Goal: Task Accomplishment & Management: Use online tool/utility

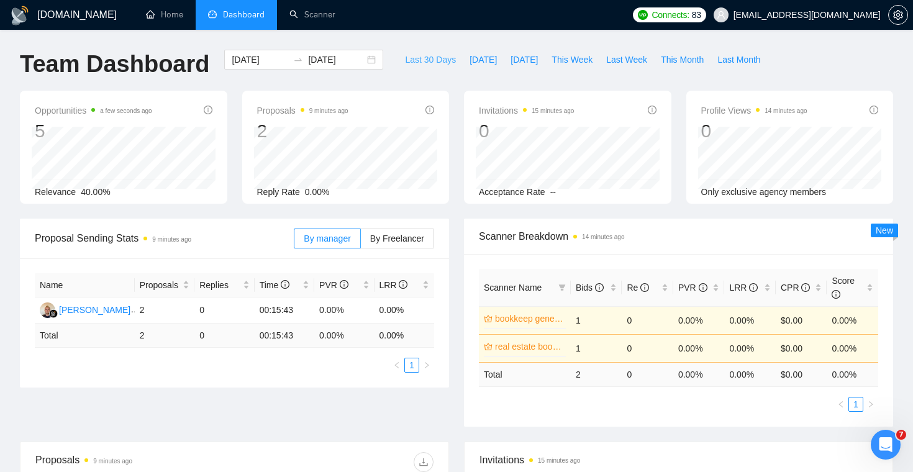
click at [429, 60] on span "Last 30 Days" at bounding box center [430, 60] width 51 height 14
type input "[DATE]"
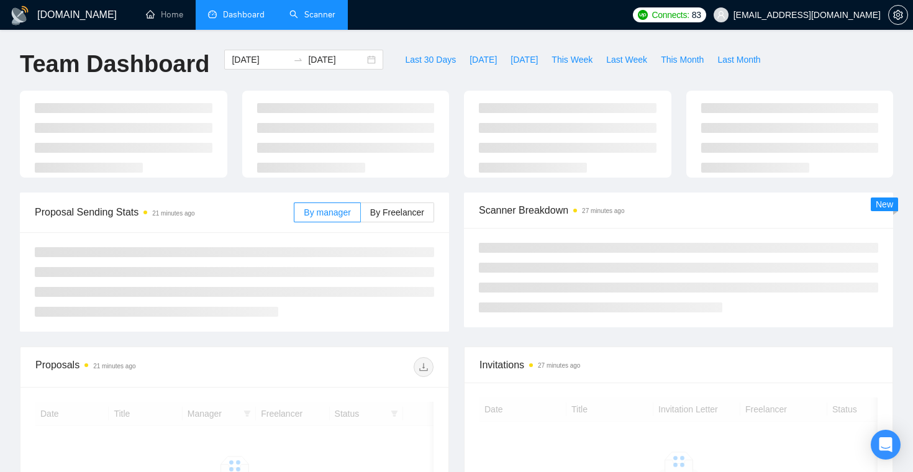
click at [322, 17] on link "Scanner" at bounding box center [312, 14] width 46 height 11
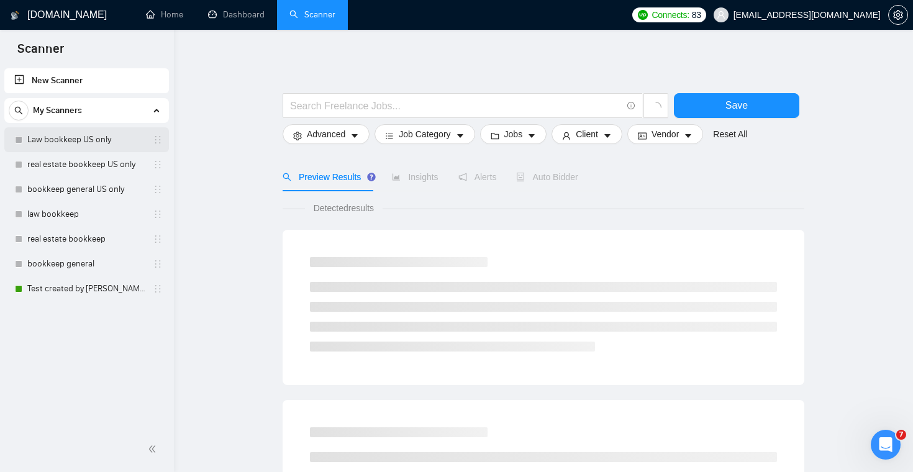
click at [101, 137] on link "Law bookkeep US only" at bounding box center [86, 139] width 118 height 25
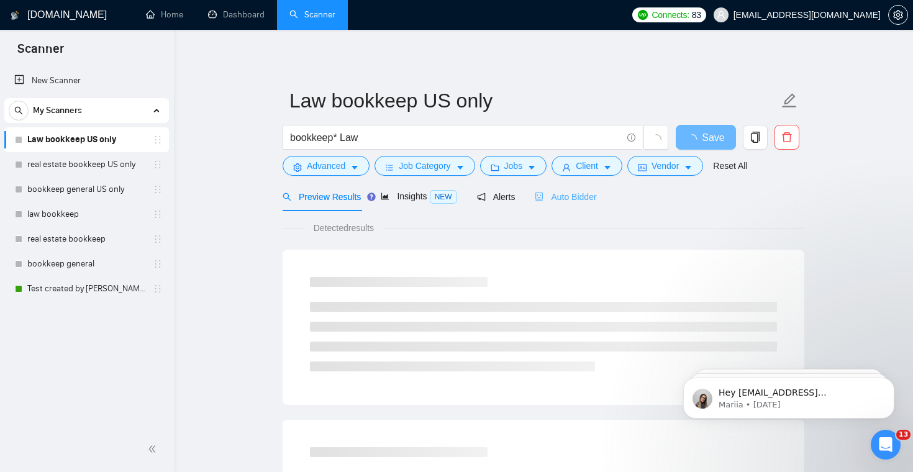
click at [562, 204] on div "Auto Bidder" at bounding box center [565, 196] width 61 height 29
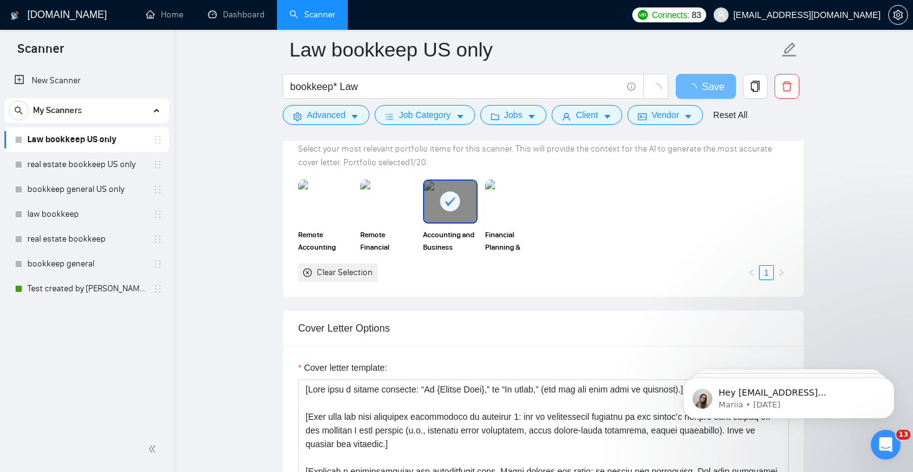
scroll to position [1114, 0]
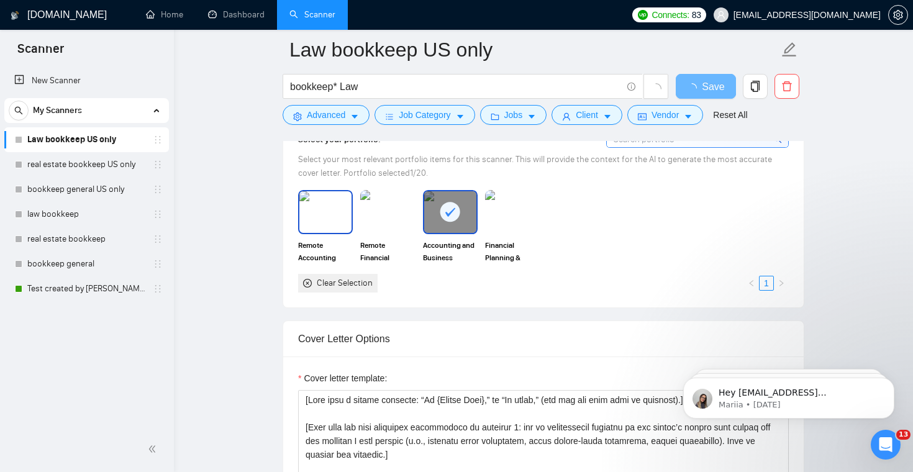
click at [317, 212] on img at bounding box center [325, 211] width 52 height 41
click at [393, 212] on img at bounding box center [388, 211] width 52 height 41
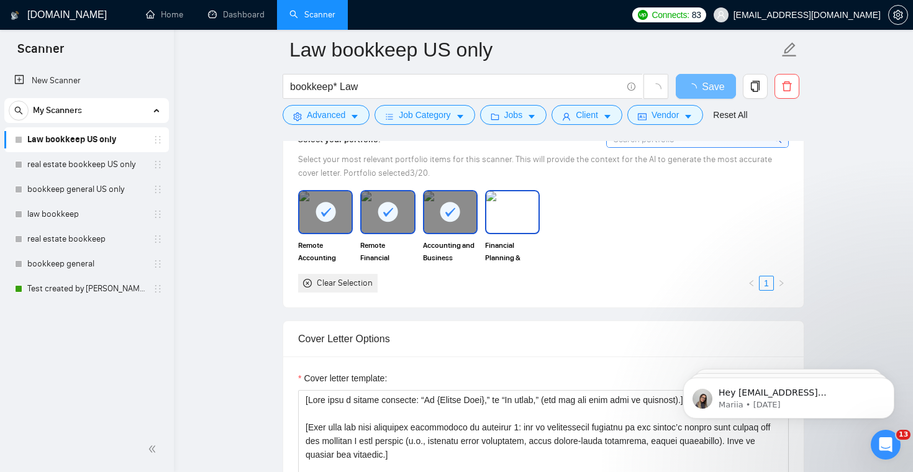
click at [499, 211] on img at bounding box center [512, 211] width 52 height 41
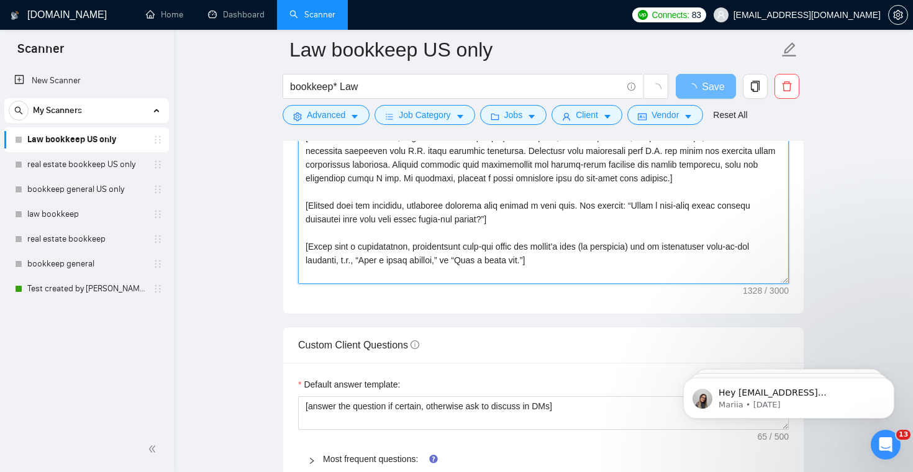
scroll to position [1665, 0]
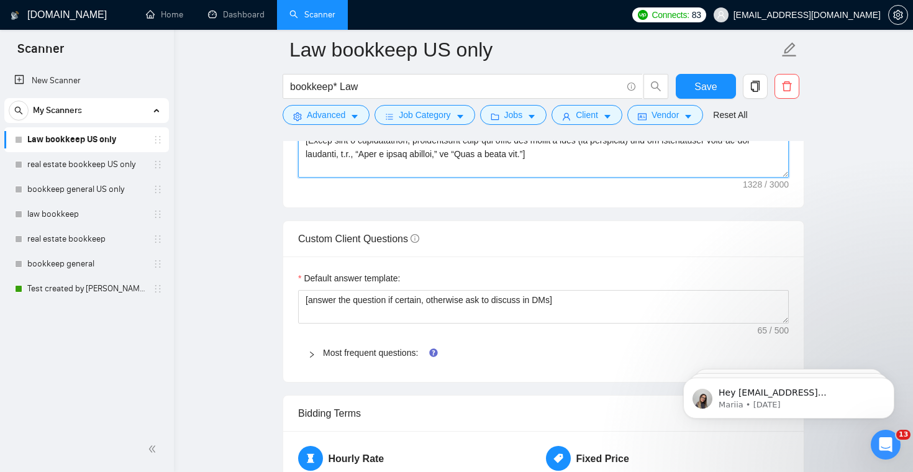
drag, startPoint x: 303, startPoint y: 271, endPoint x: 563, endPoint y: 157, distance: 284.3
click at [563, 157] on textarea "Cover letter template:" at bounding box center [543, 38] width 491 height 280
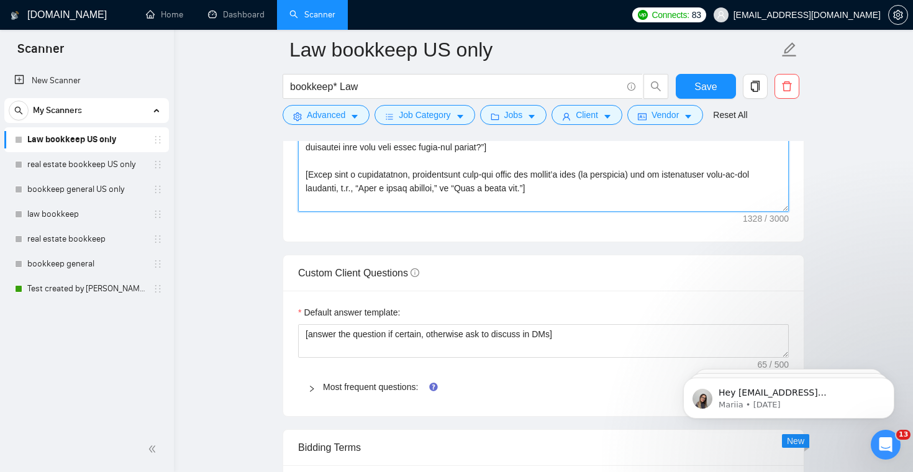
scroll to position [1539, 0]
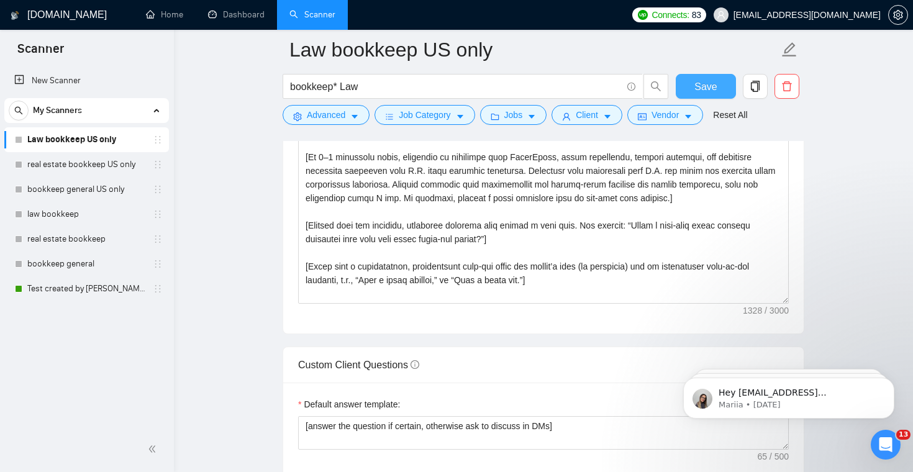
click at [703, 89] on span "Save" at bounding box center [706, 87] width 22 height 16
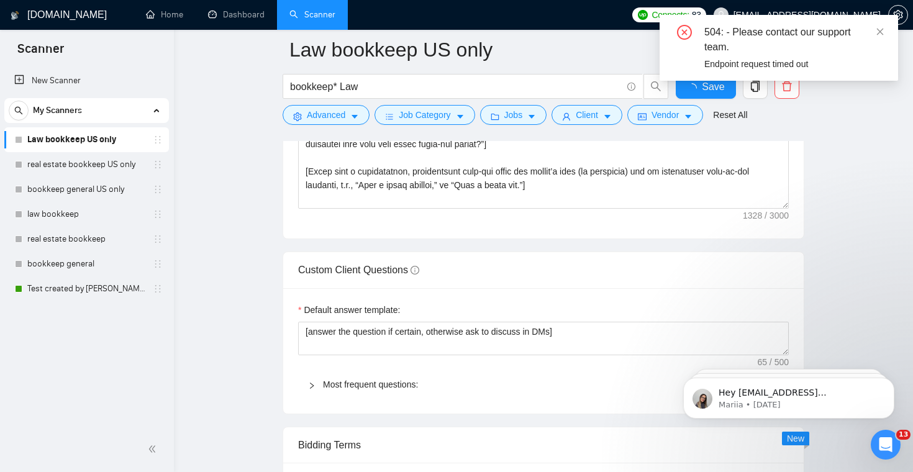
checkbox input "true"
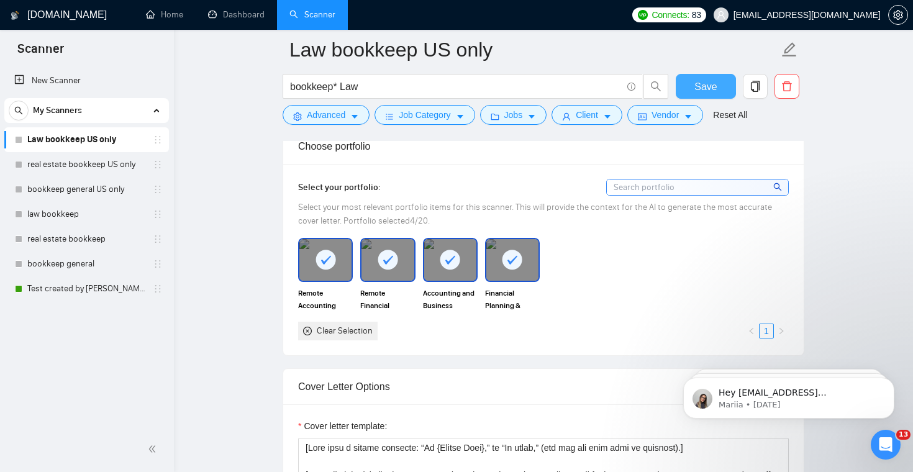
scroll to position [1119, 0]
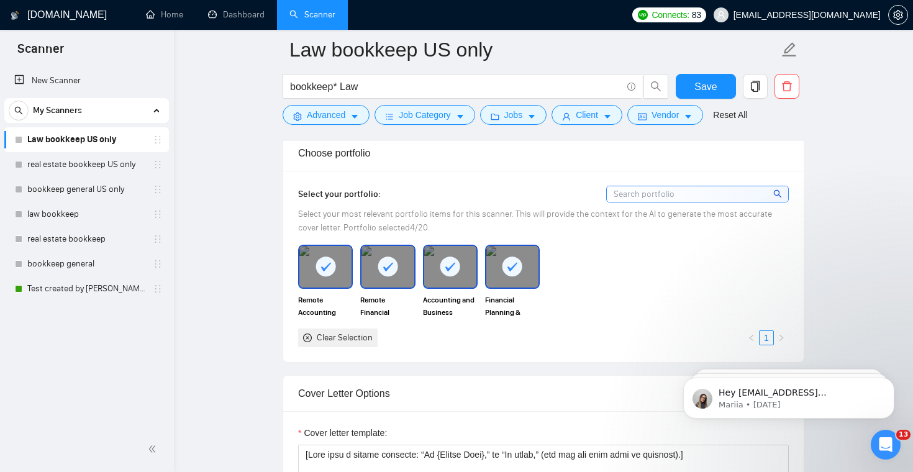
click at [337, 284] on div at bounding box center [325, 266] width 52 height 41
click at [388, 283] on div at bounding box center [388, 266] width 52 height 41
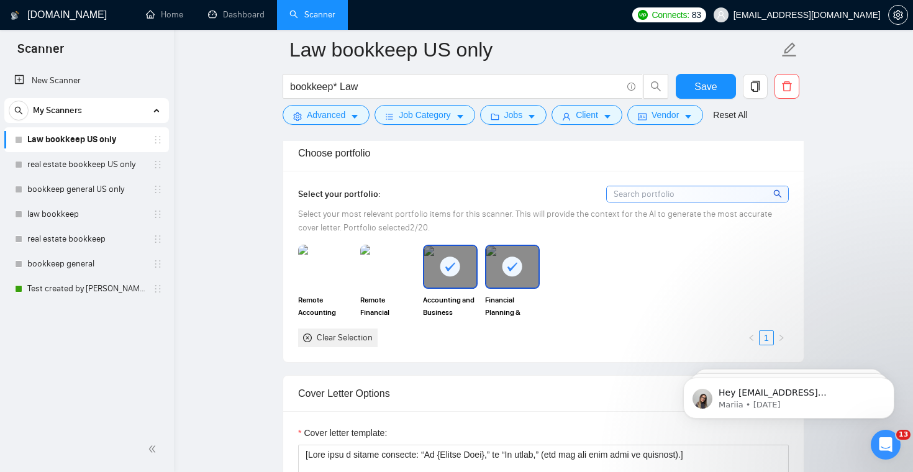
click at [498, 281] on div at bounding box center [512, 266] width 52 height 41
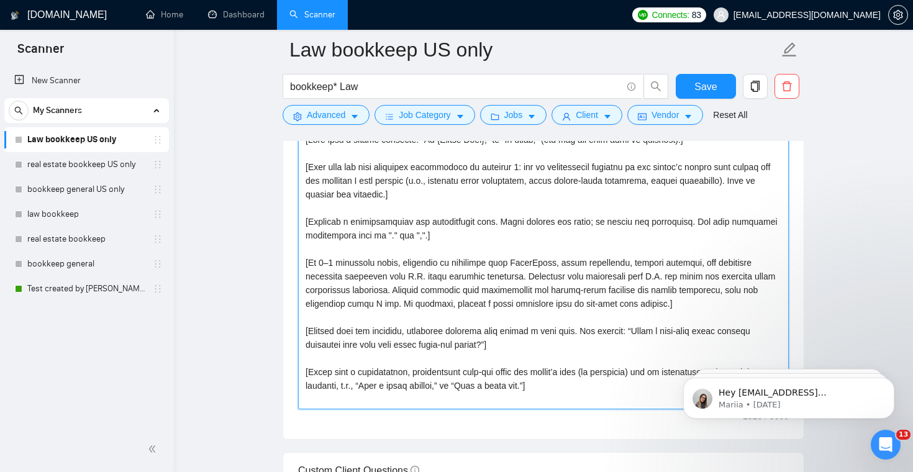
scroll to position [1455, 0]
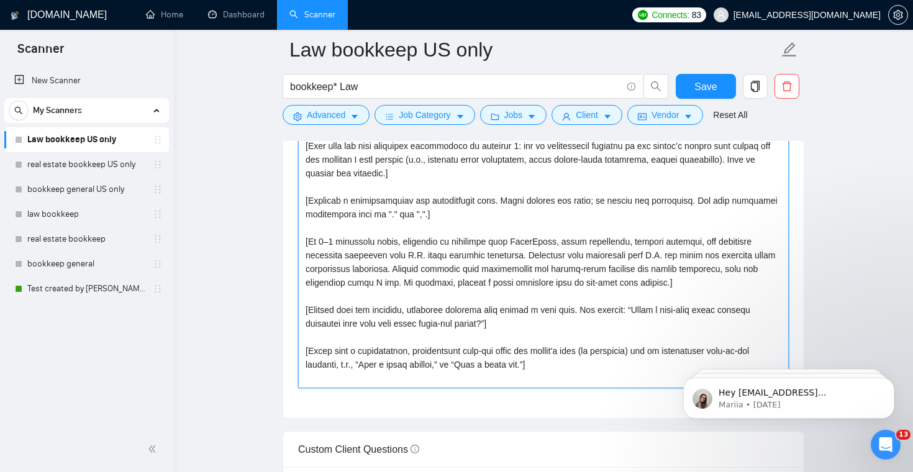
drag, startPoint x: 305, startPoint y: 297, endPoint x: 572, endPoint y: 370, distance: 276.8
click at [572, 370] on textarea "Cover letter template:" at bounding box center [543, 249] width 491 height 280
paste textarea "loremip/dol sita cons ad elitsedd).] [Eius te incididunt utl E do m aliqu eni a…"
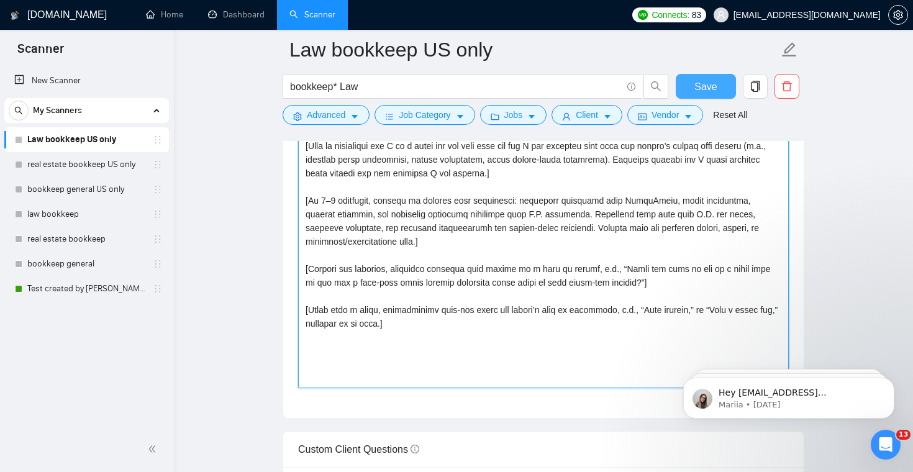
type textarea "[Lore ipsu d sitame consecte: “Ad {Elitse Doei},” te “In utlab,” (etd mag aliqu…"
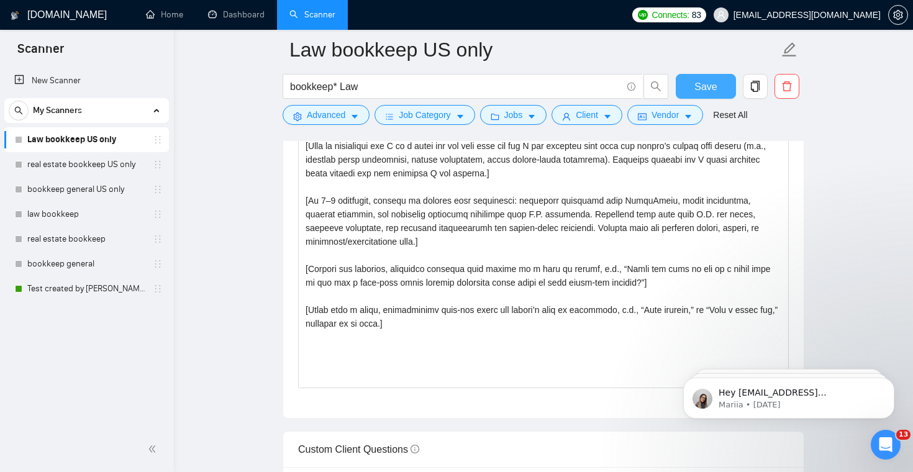
click at [711, 91] on span "Save" at bounding box center [706, 87] width 22 height 16
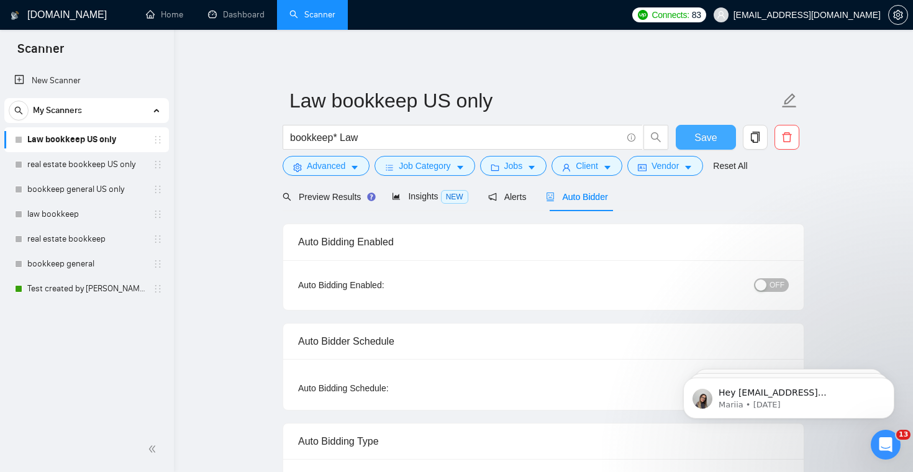
scroll to position [0, 0]
click at [104, 165] on link "real estate bookkeep US only" at bounding box center [86, 164] width 118 height 25
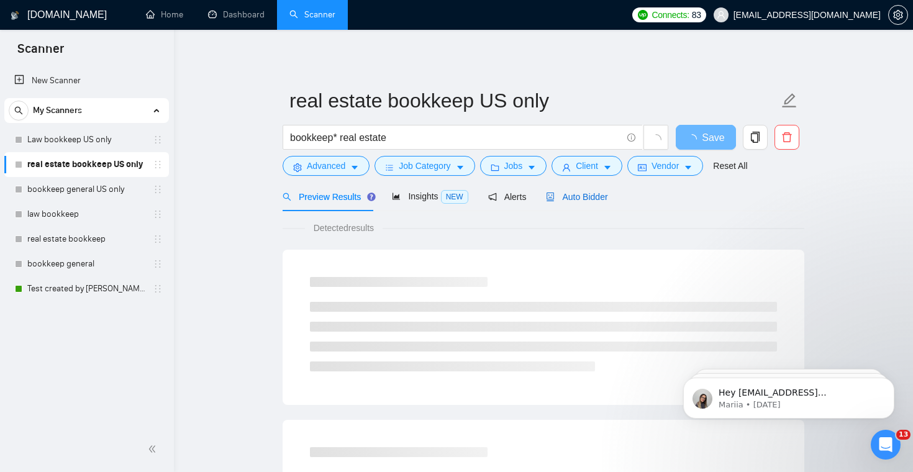
click at [560, 190] on div "Auto Bidder" at bounding box center [576, 197] width 61 height 14
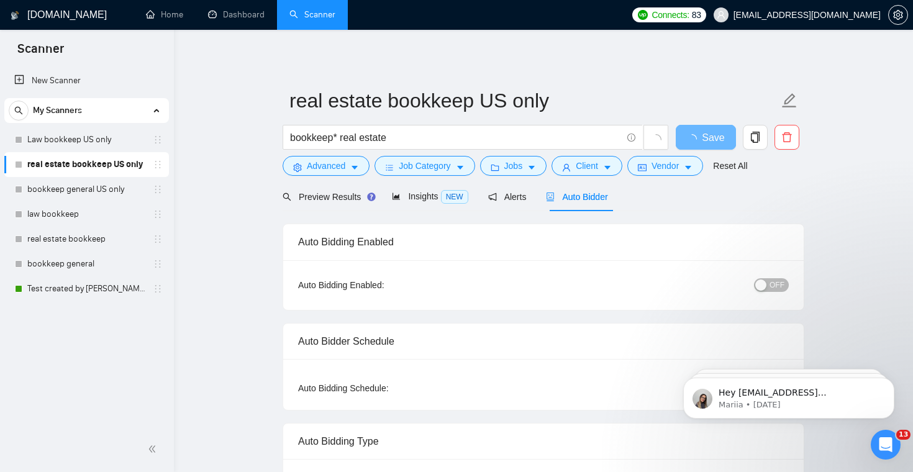
checkbox input "true"
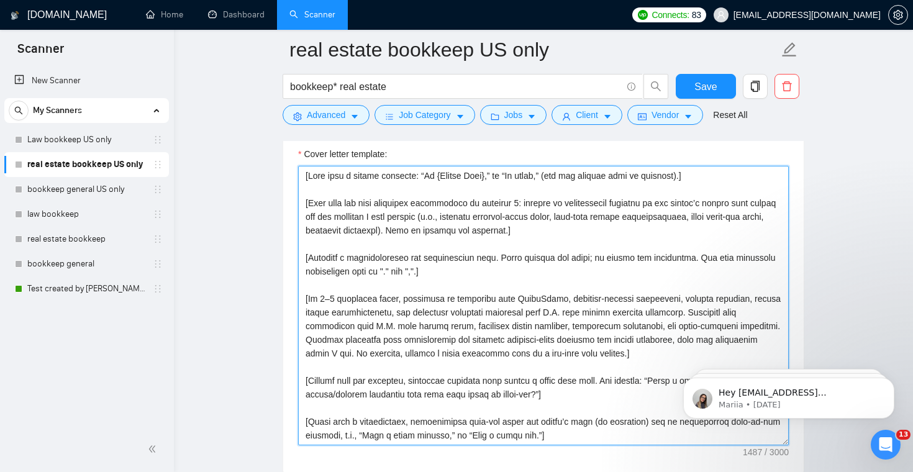
scroll to position [1469, 0]
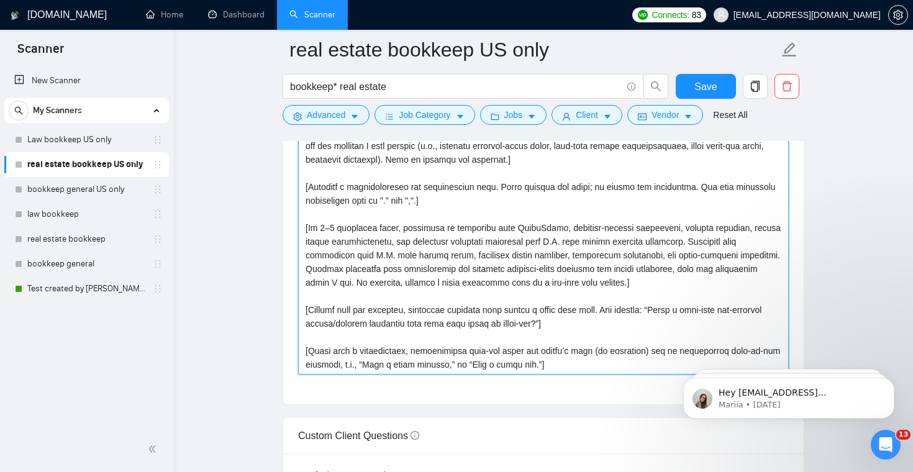
drag, startPoint x: 304, startPoint y: 275, endPoint x: 571, endPoint y: 370, distance: 282.9
click at [571, 370] on textarea "Cover letter template:" at bounding box center [543, 235] width 491 height 280
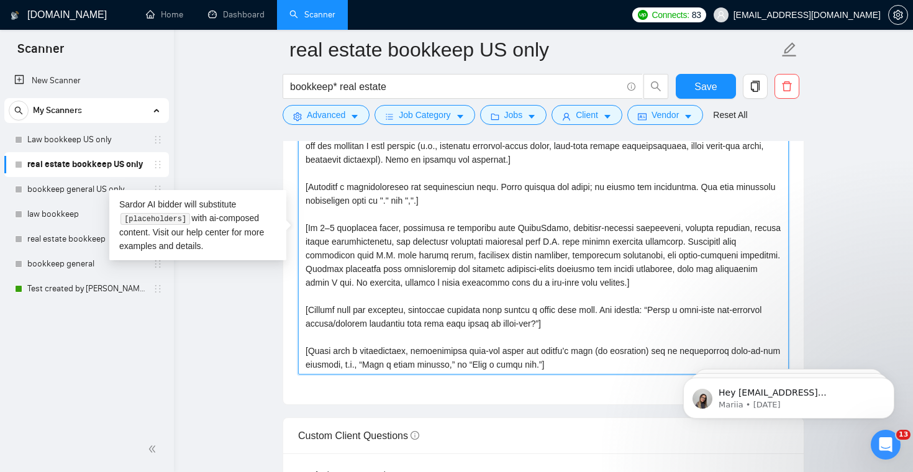
paste textarea "lore ipsumdol: “Si {Ametco Adip},” el “Se doeiu,” (tem inc utlabor etdo ma aliq…"
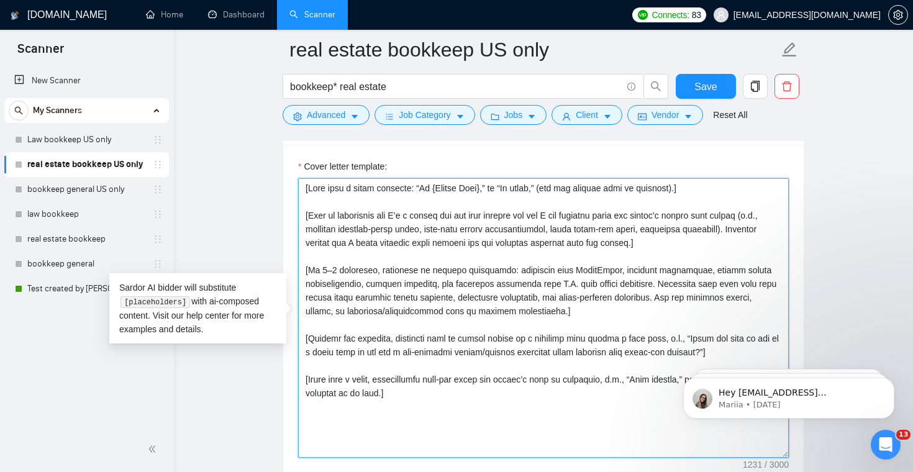
scroll to position [1372, 0]
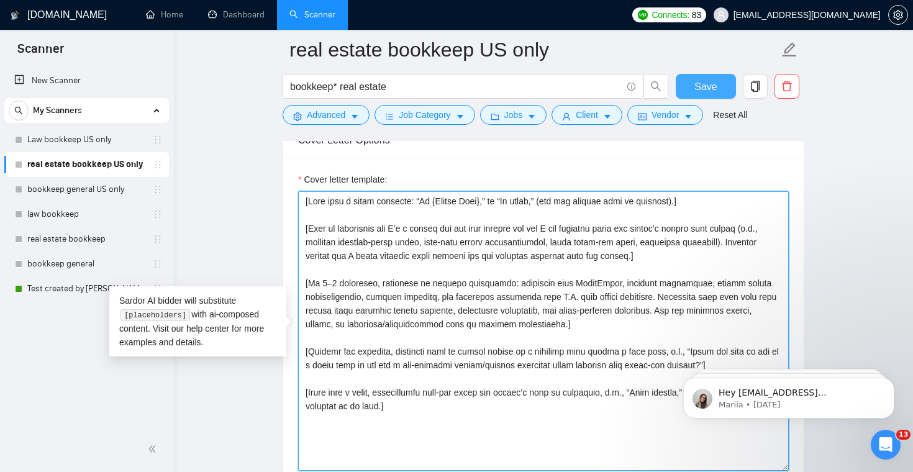
type textarea "[Lore ipsu d sitam consecte: “Ad {Elitse Doei},” te “In utlab,” (etd mag aliqua…"
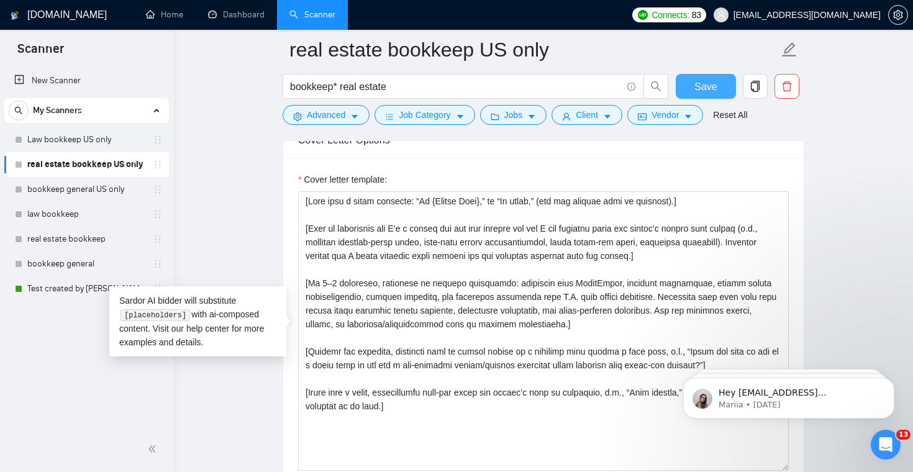
click at [698, 92] on span "Save" at bounding box center [706, 87] width 22 height 16
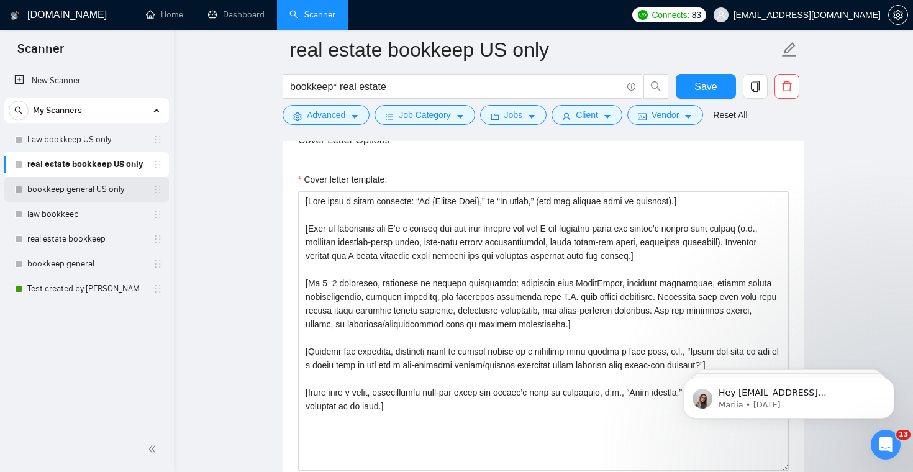
click at [107, 188] on link "bookkeep general US only" at bounding box center [86, 189] width 118 height 25
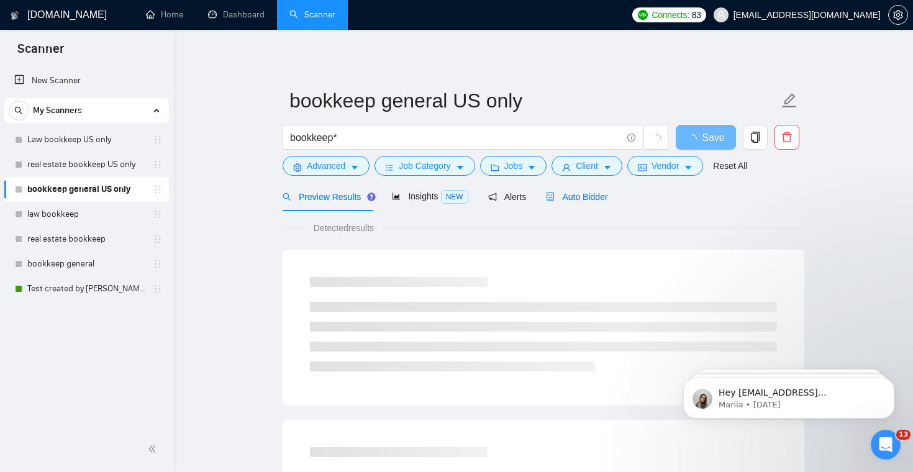
click at [558, 203] on div "Auto Bidder" at bounding box center [576, 197] width 61 height 14
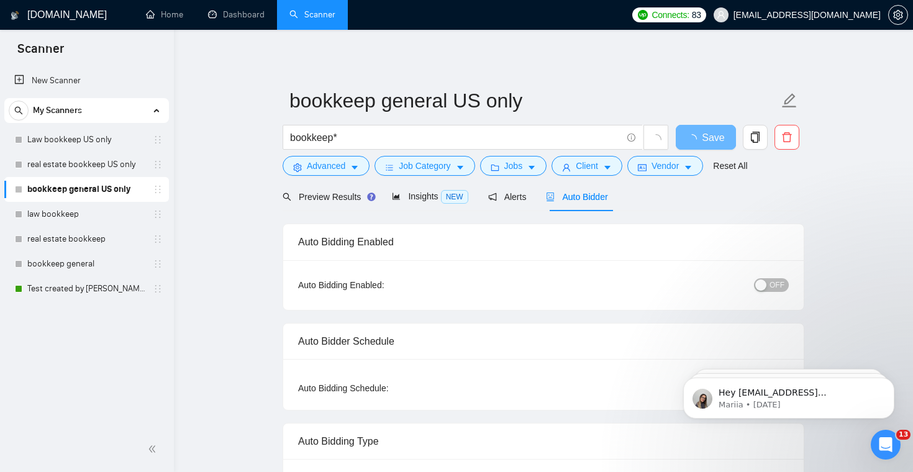
checkbox input "true"
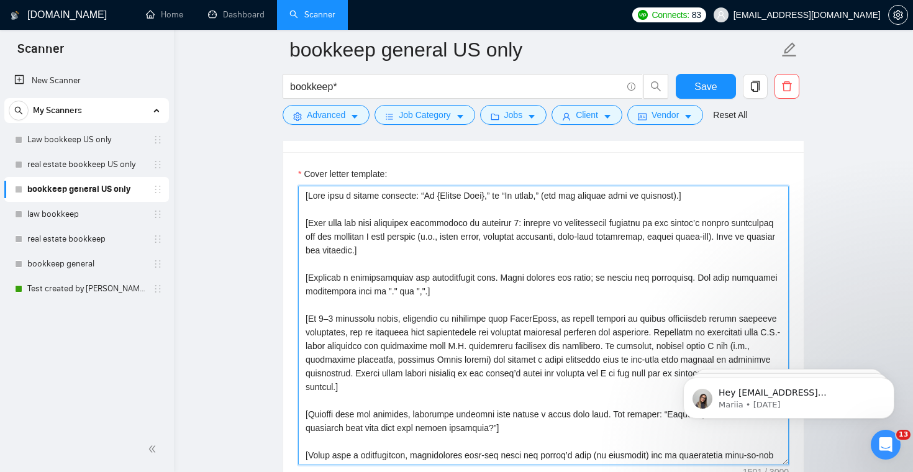
scroll to position [14, 0]
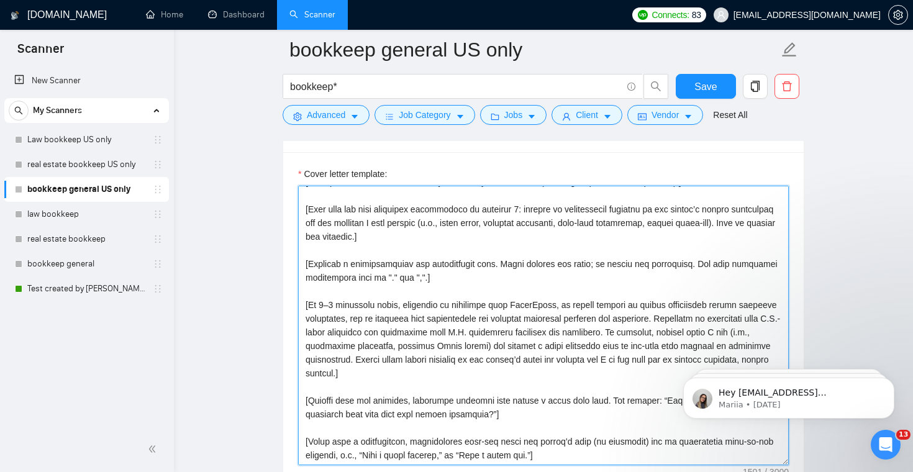
drag, startPoint x: 304, startPoint y: 295, endPoint x: 568, endPoint y: 455, distance: 309.1
click at [568, 455] on textarea "Cover letter template:" at bounding box center [543, 326] width 491 height 280
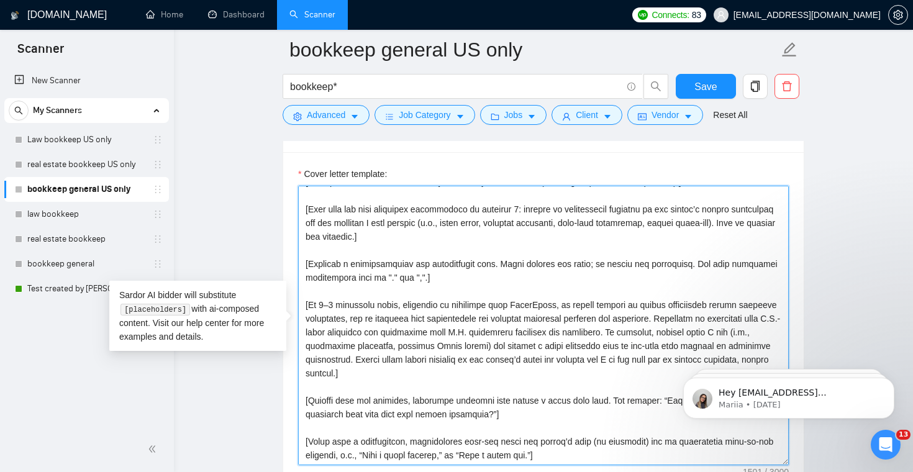
paste textarea "lore ipsumdol: “Si {Ametco Adip},” el “Se doeiu,” (tem inc utlabor etdo ma aliq…"
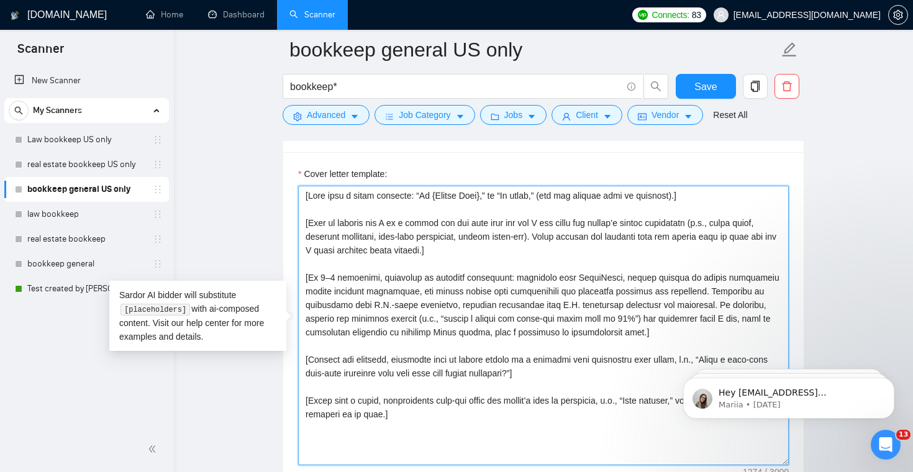
scroll to position [0, 0]
type textarea "[Lore ipsu d sitam consecte: “Ad {Elitse Doei},” te “In utlab,” (etd mag aliqua…"
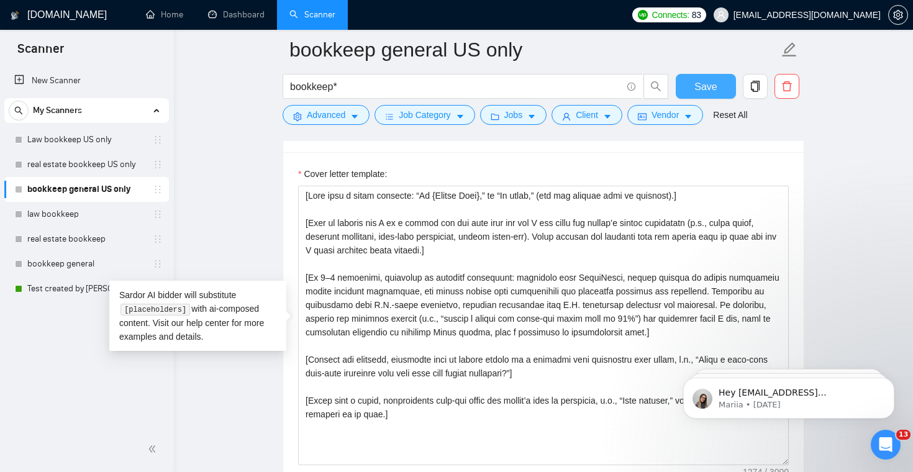
click at [695, 88] on span "Save" at bounding box center [706, 87] width 22 height 16
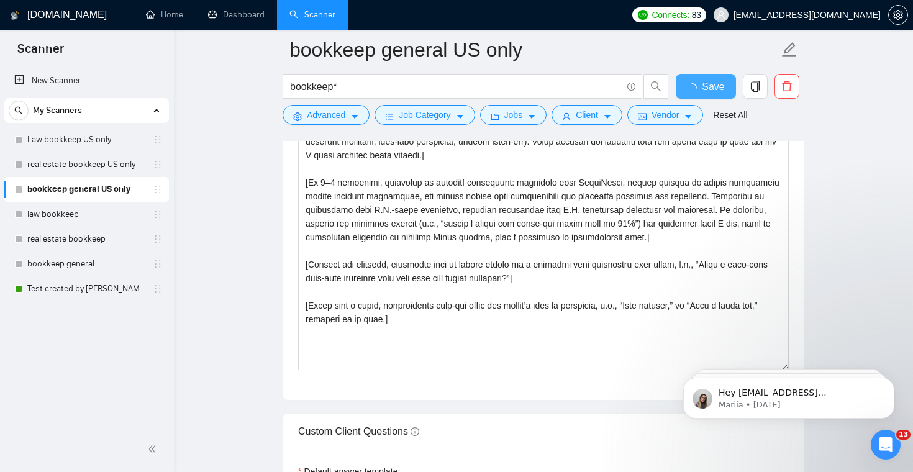
checkbox input "true"
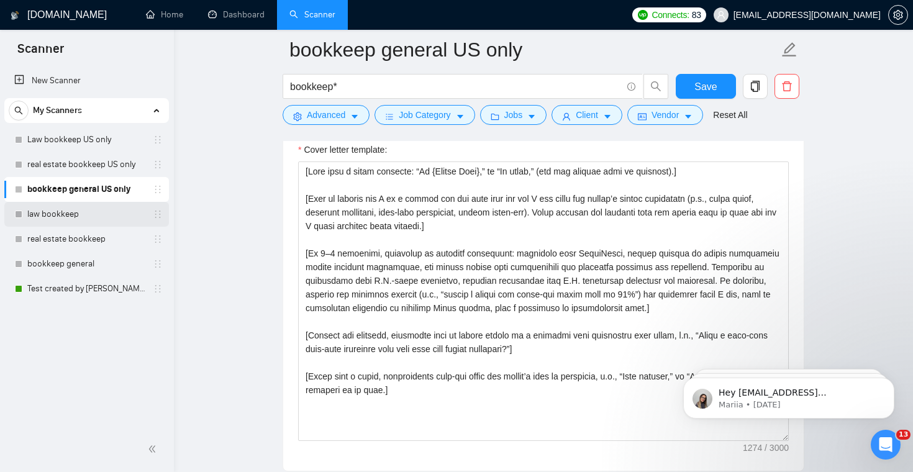
click at [114, 214] on link "law bookkeep" at bounding box center [86, 214] width 118 height 25
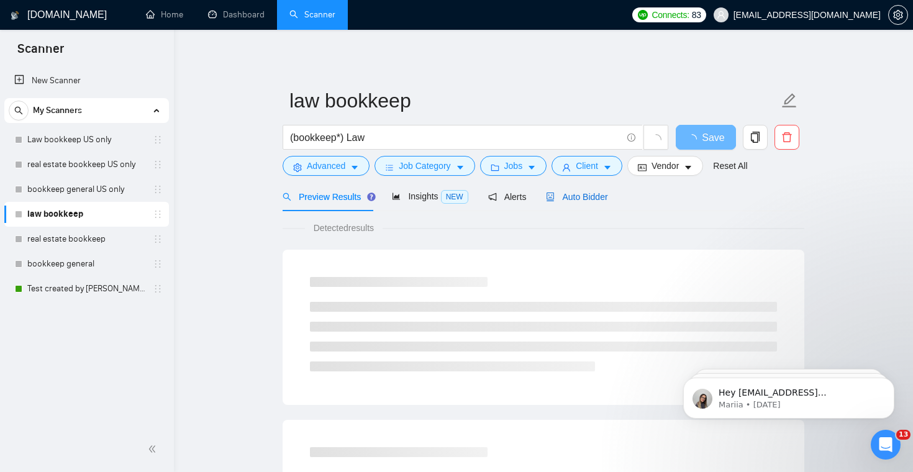
click at [576, 200] on span "Auto Bidder" at bounding box center [576, 197] width 61 height 10
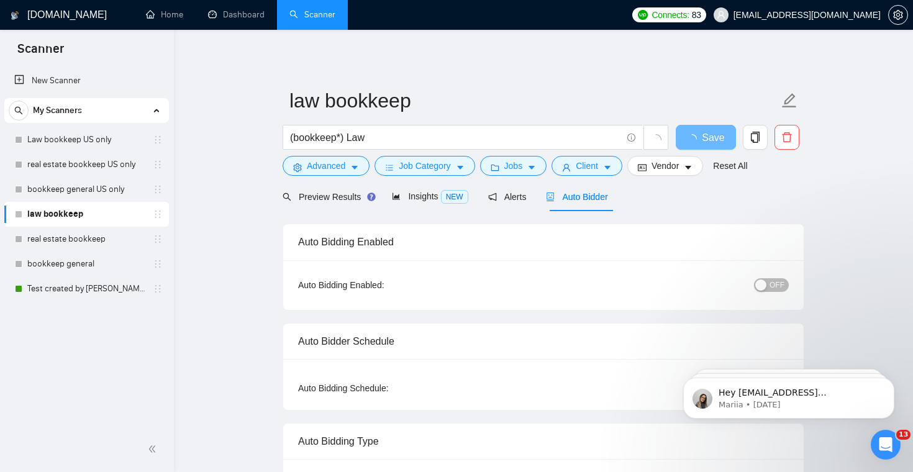
checkbox input "true"
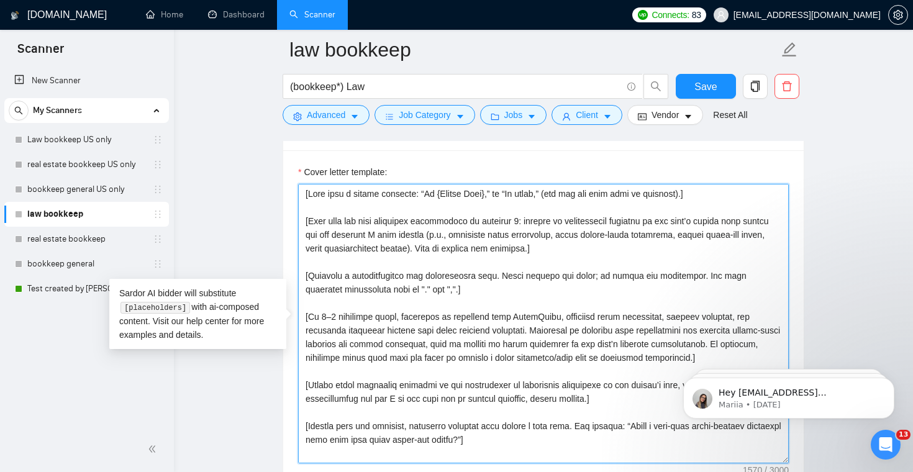
scroll to position [41, 0]
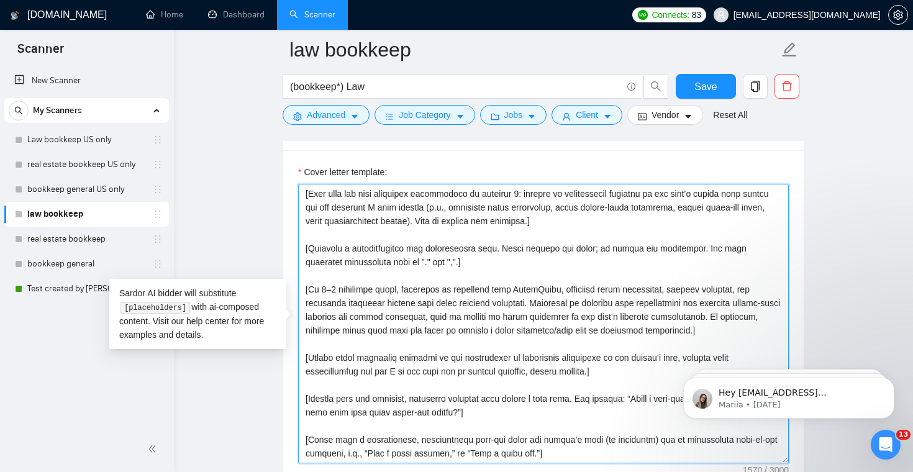
drag, startPoint x: 303, startPoint y: 196, endPoint x: 534, endPoint y: 461, distance: 351.3
click at [534, 462] on textarea "Cover letter template:" at bounding box center [543, 324] width 491 height 280
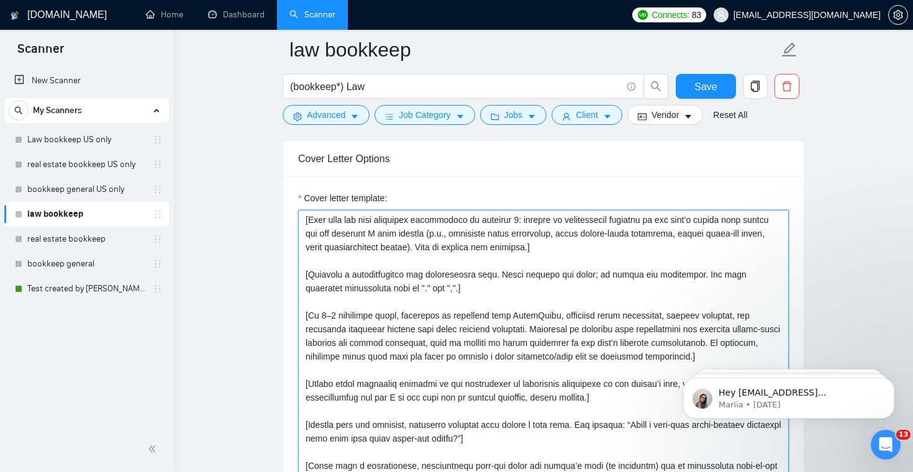
scroll to position [1349, 0]
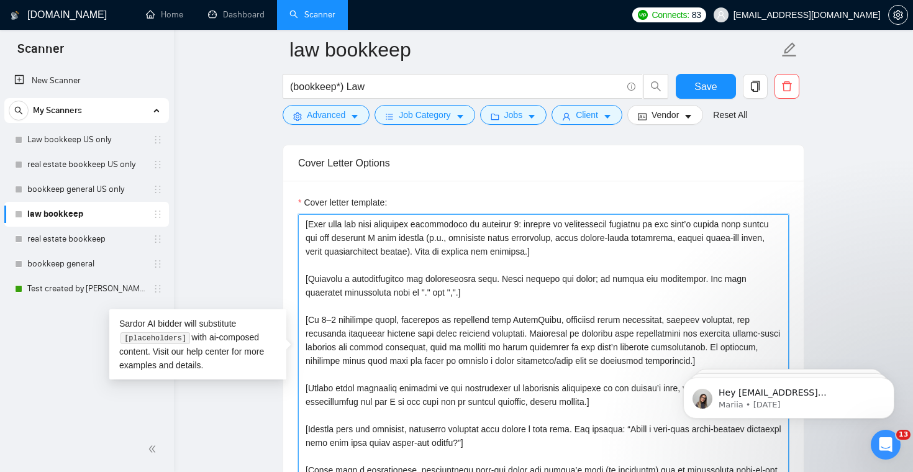
paste textarea "lore ipsumdol: “Si {Ametco Adip},” el “Se doeiu,” (tem inc utl etdo magn al eni…"
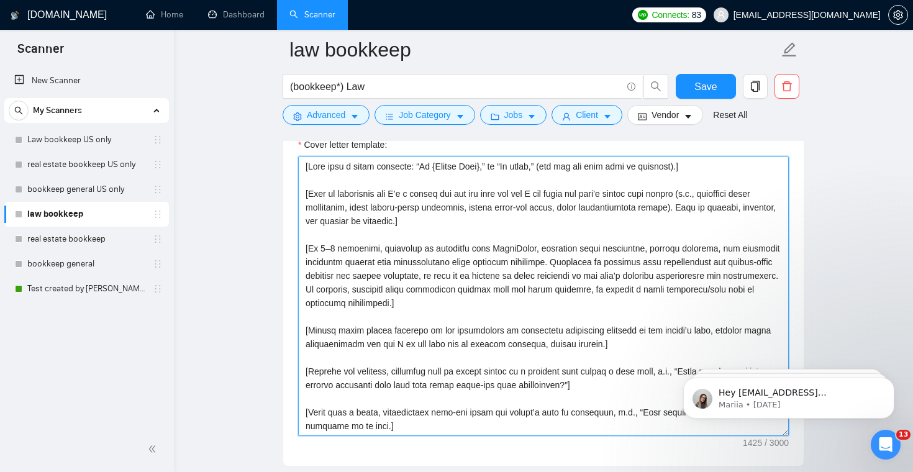
scroll to position [1435, 0]
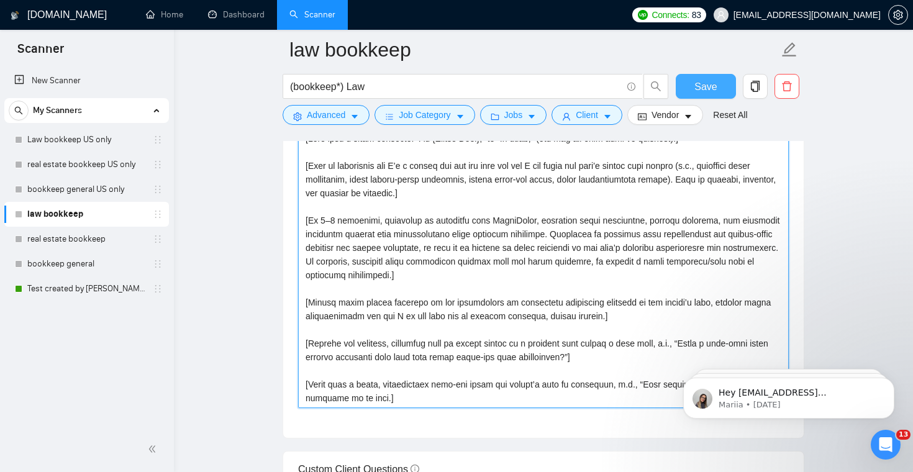
type textarea "[Lore ipsu d sitam consecte: “Ad {Elitse Doei},” te “In utlab,” (etd mag ali en…"
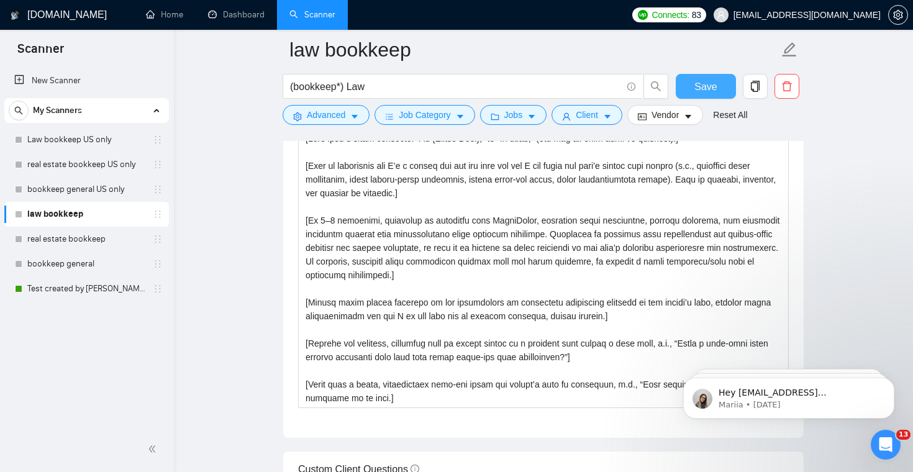
click at [698, 92] on span "Save" at bounding box center [706, 87] width 22 height 16
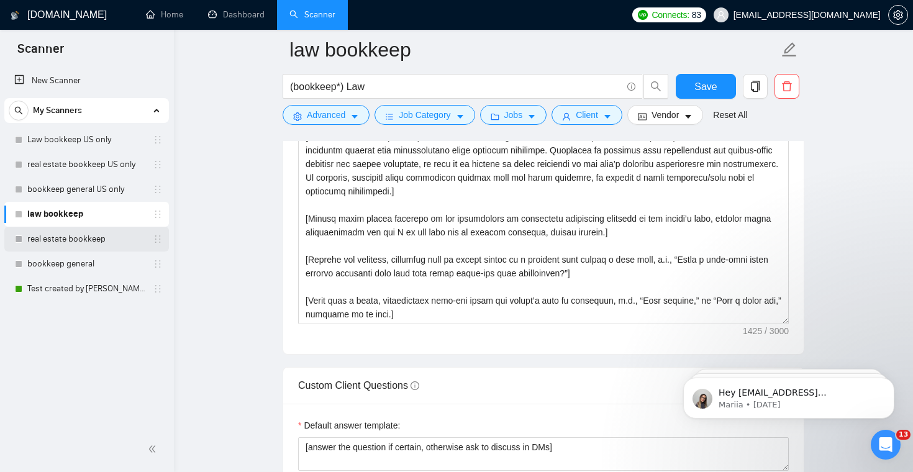
click at [89, 243] on link "real estate bookkeep" at bounding box center [86, 239] width 118 height 25
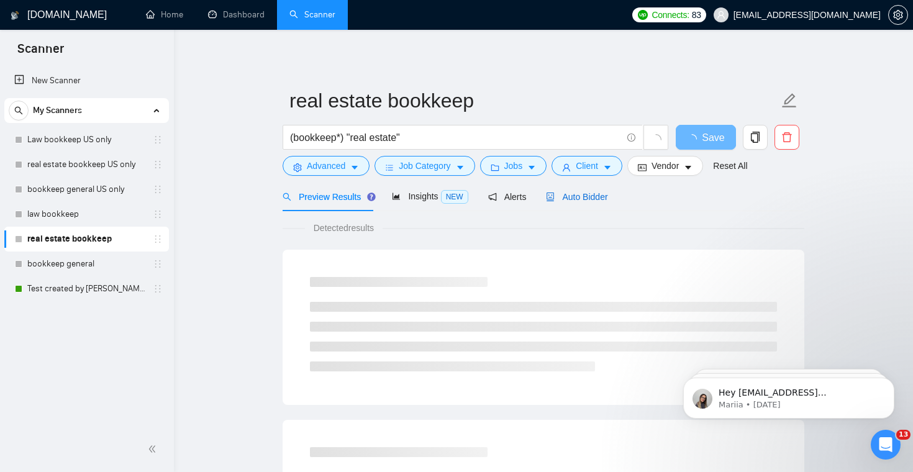
click at [564, 198] on span "Auto Bidder" at bounding box center [576, 197] width 61 height 10
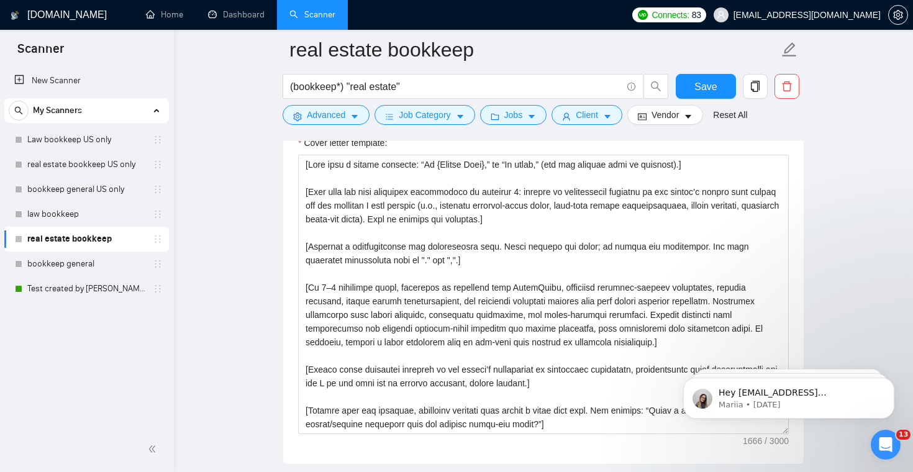
scroll to position [1408, 0]
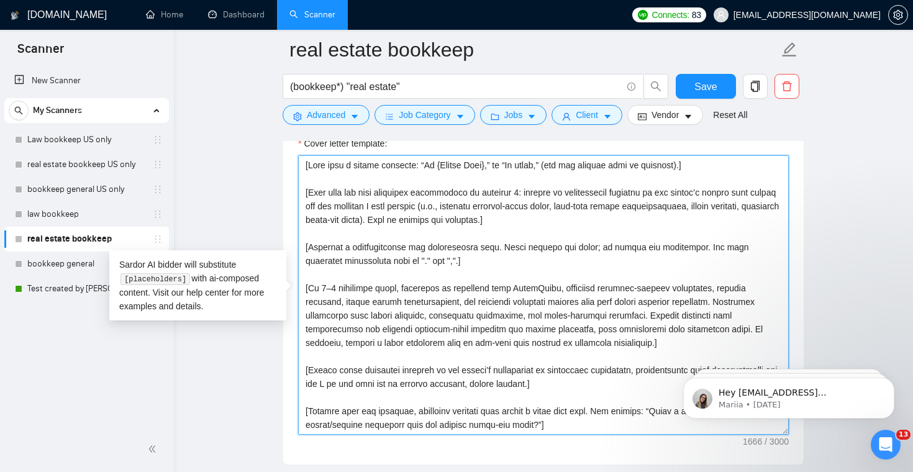
drag, startPoint x: 302, startPoint y: 172, endPoint x: 389, endPoint y: 224, distance: 101.4
click at [396, 238] on textarea "Cover letter template:" at bounding box center [543, 295] width 491 height 280
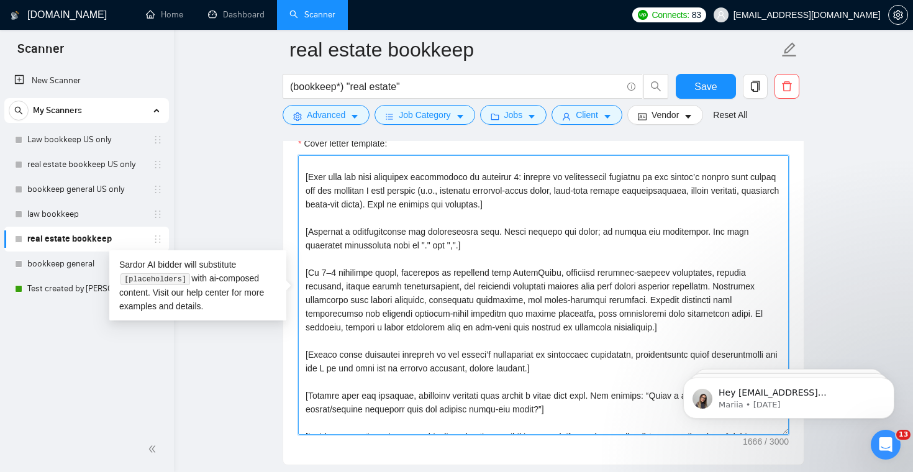
scroll to position [41, 0]
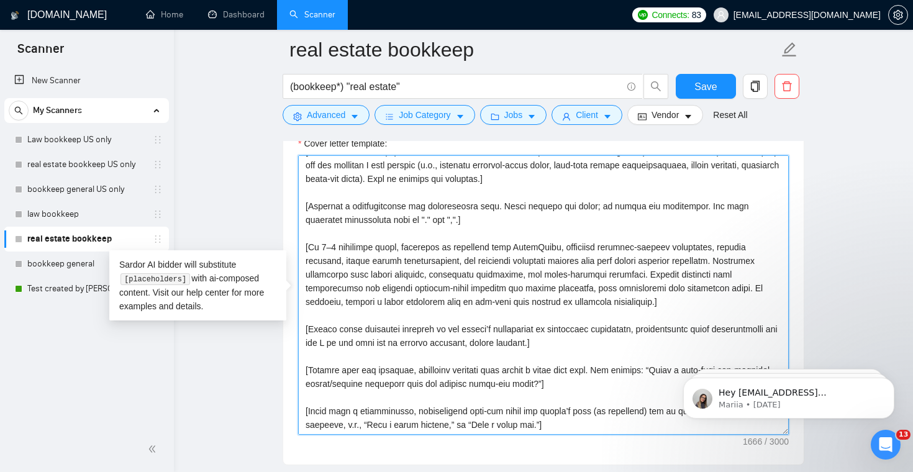
drag, startPoint x: 304, startPoint y: 168, endPoint x: 657, endPoint y: 431, distance: 439.9
click at [657, 431] on textarea "Cover letter template:" at bounding box center [543, 295] width 491 height 280
paste textarea "lore ipsumdol: “Si {Ametco Adip},” el “Se doeiu,” (tem inc utlabor etdo ma aliq…"
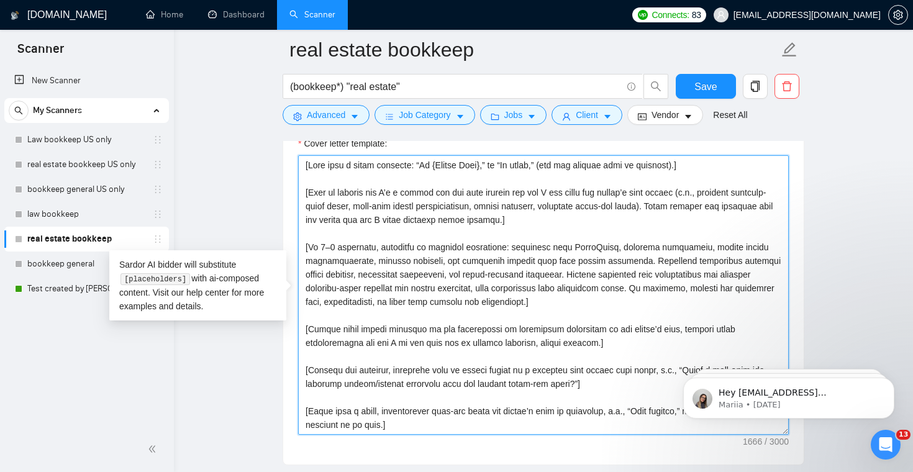
scroll to position [0, 0]
type textarea "[Lore ipsu d sitam consecte: “Ad {Elitse Doei},” te “In utlab,” (etd mag aliqua…"
drag, startPoint x: 304, startPoint y: 168, endPoint x: 411, endPoint y: 424, distance: 277.9
click at [411, 424] on textarea "Cover letter template:" at bounding box center [543, 295] width 491 height 280
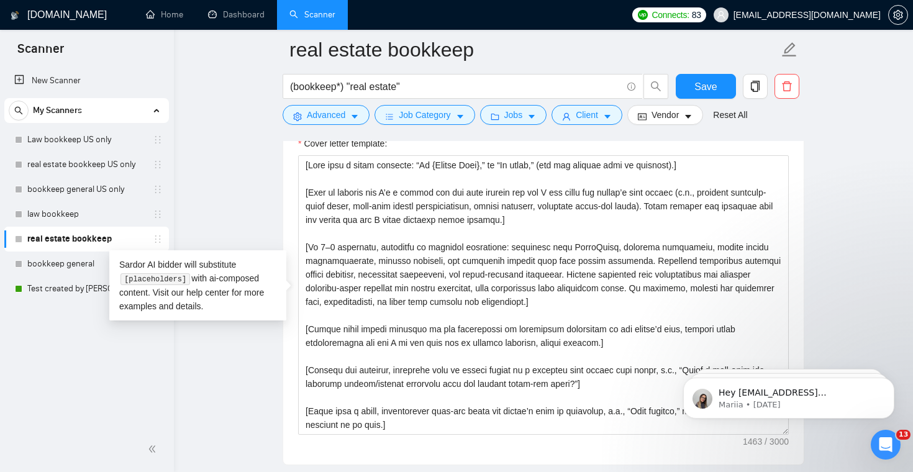
click at [701, 102] on div "Save" at bounding box center [705, 89] width 65 height 31
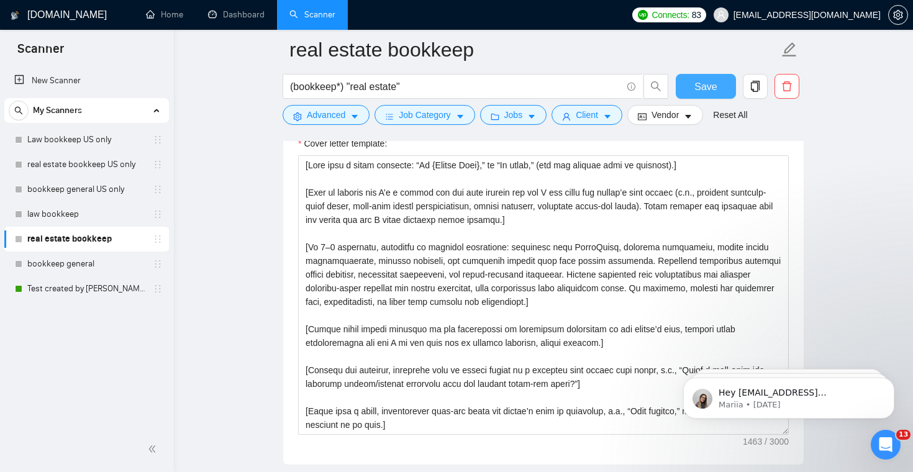
click at [705, 96] on button "Save" at bounding box center [706, 86] width 60 height 25
click at [105, 265] on link "bookkeep general" at bounding box center [86, 264] width 118 height 25
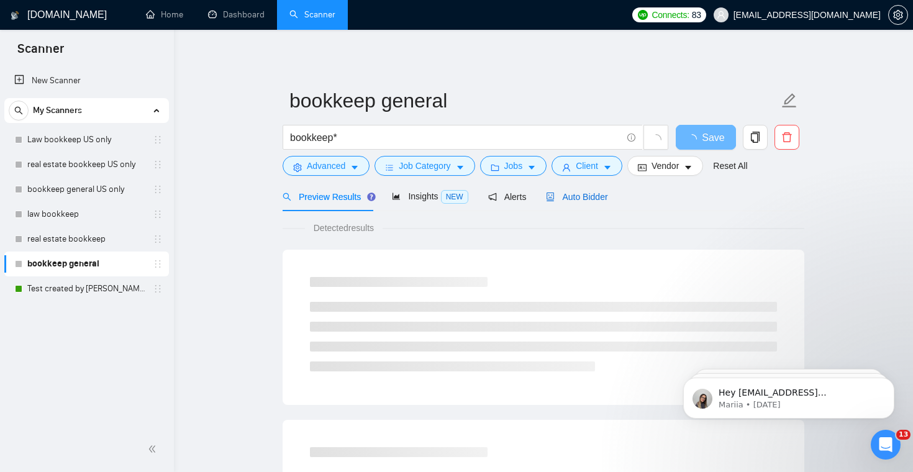
click at [557, 203] on div "Auto Bidder" at bounding box center [576, 197] width 61 height 14
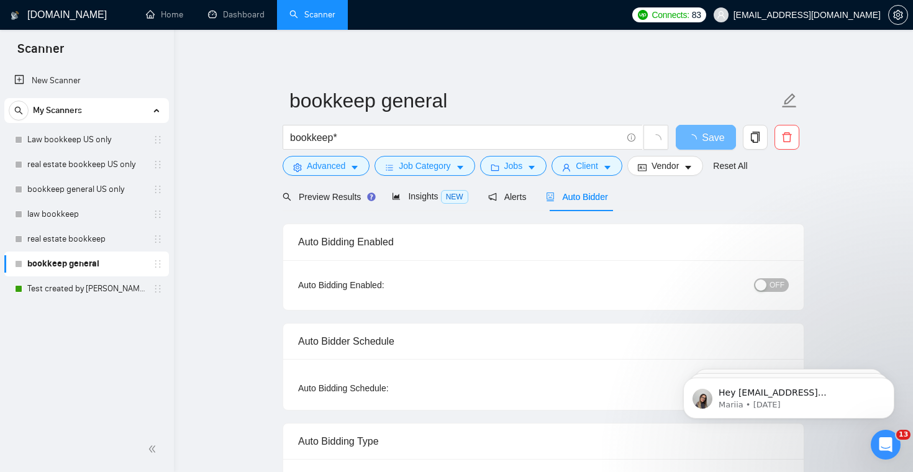
checkbox input "true"
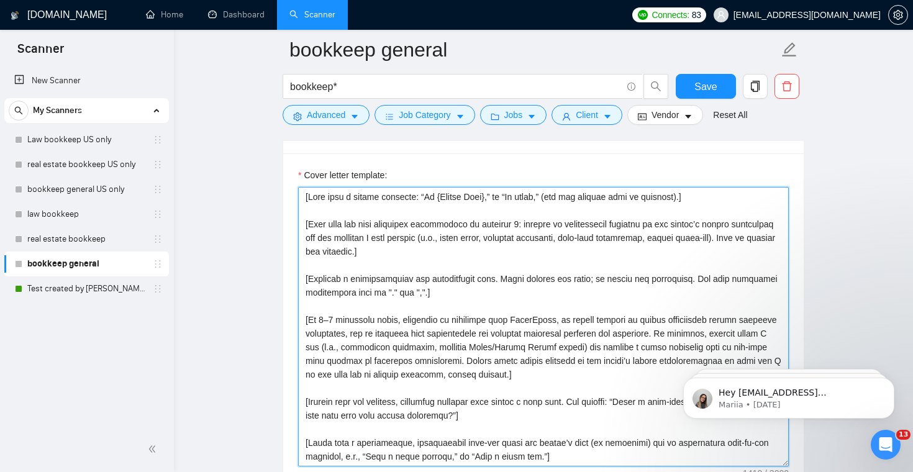
scroll to position [1482, 0]
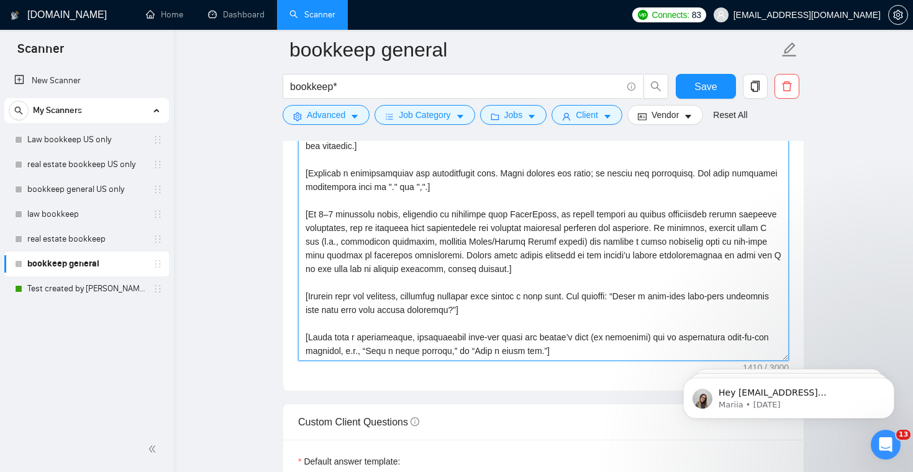
drag, startPoint x: 304, startPoint y: 226, endPoint x: 572, endPoint y: 350, distance: 294.6
click at [572, 350] on textarea "Cover letter template:" at bounding box center [543, 221] width 491 height 280
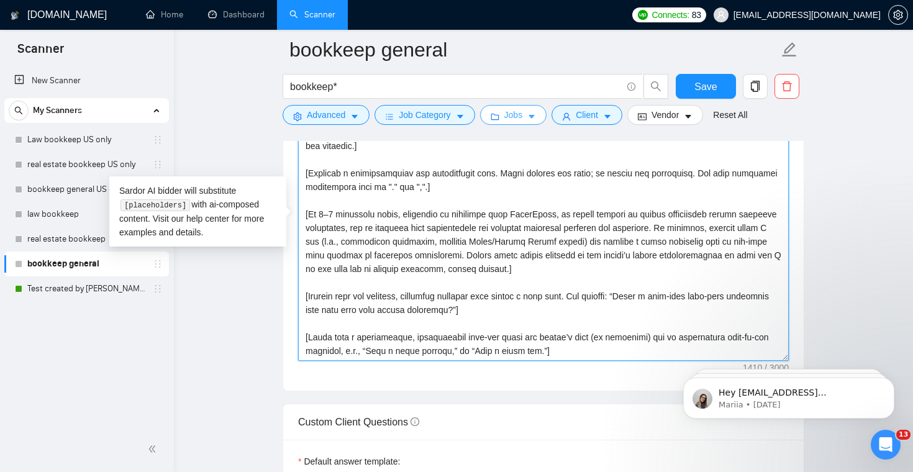
paste textarea "lore ipsumdol: “Si {Ametco Adip},” el “Se doeiu,” (tem inc utlabor etdo ma aliq…"
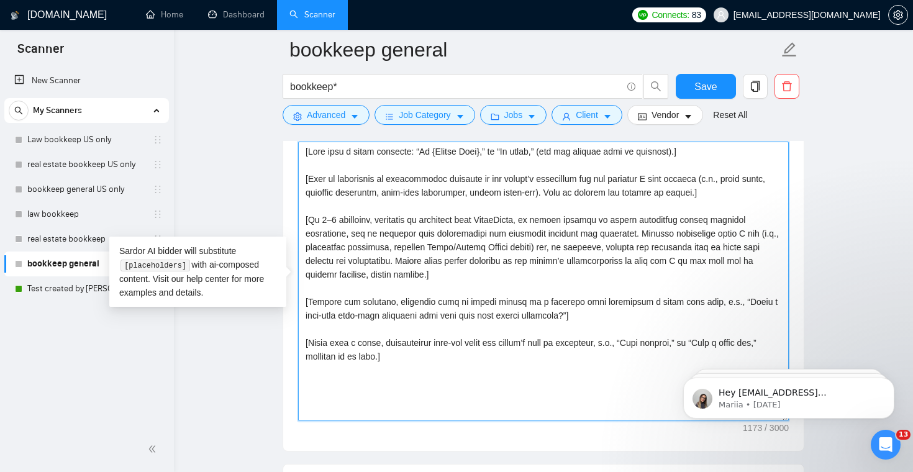
scroll to position [1421, 0]
type textarea "[Lore ipsu d sitam consecte: “Ad {Elitse Doei},” te “In utlab,” (etd mag aliqua…"
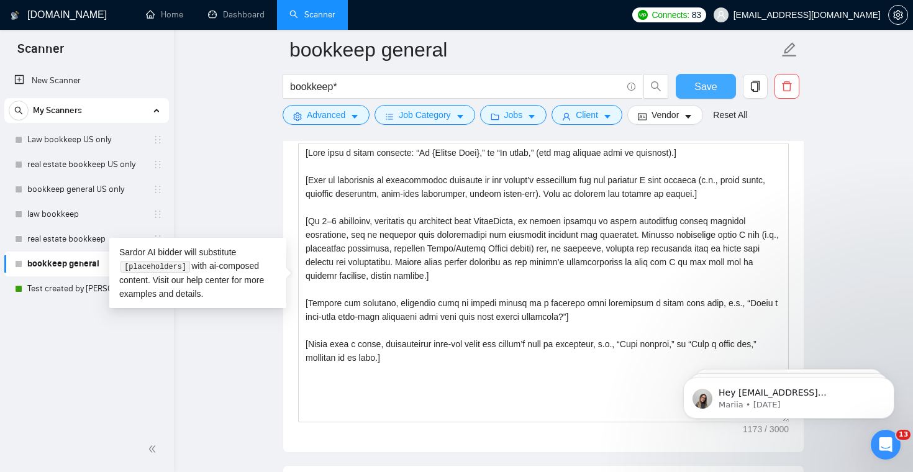
click at [702, 88] on span "Save" at bounding box center [706, 87] width 22 height 16
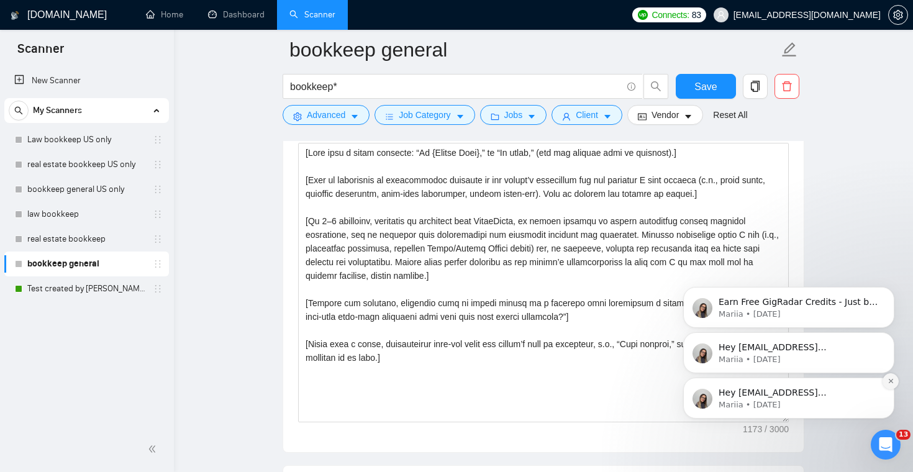
click at [886, 378] on button "Dismiss notification" at bounding box center [891, 381] width 16 height 16
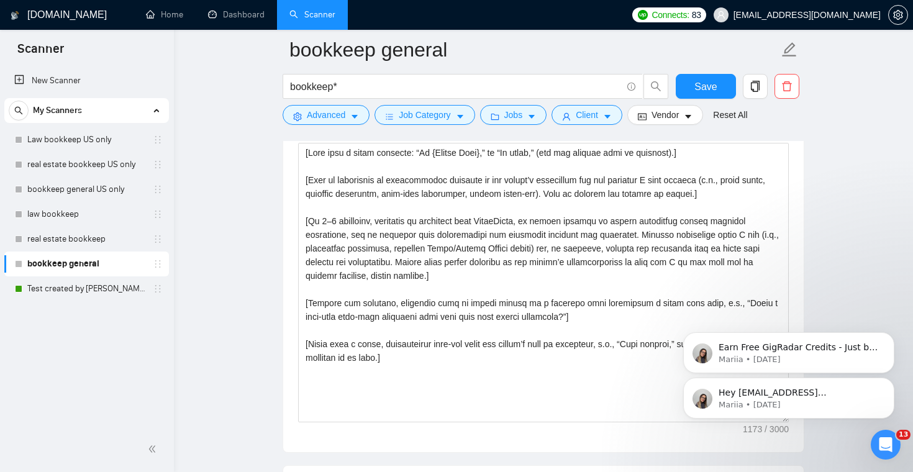
click at [886, 378] on button "Dismiss notification" at bounding box center [891, 381] width 13 height 13
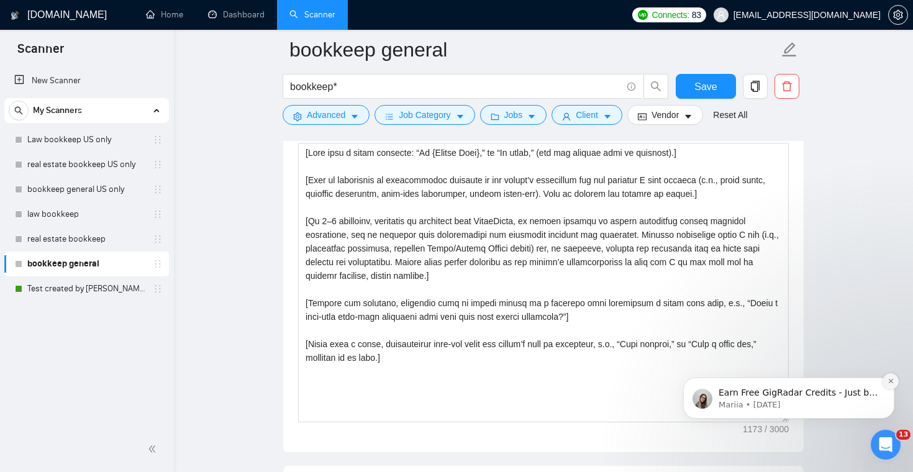
click at [886, 379] on button "Dismiss notification" at bounding box center [891, 381] width 16 height 16
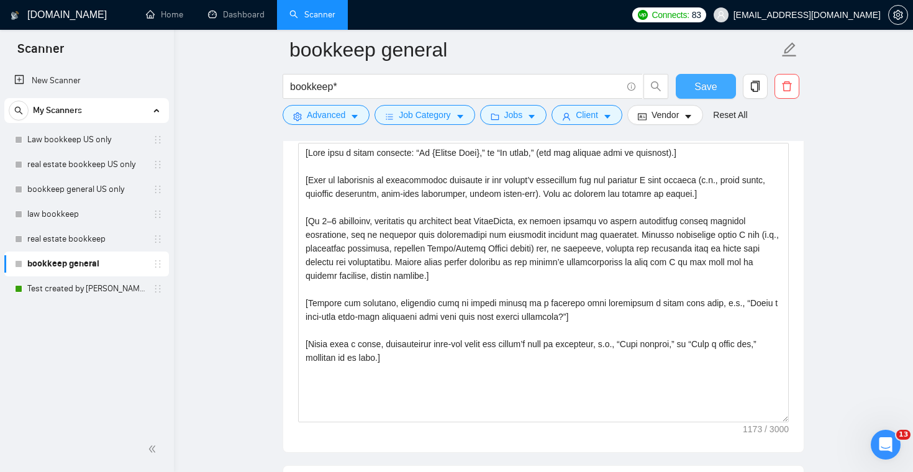
click at [695, 81] on span "Save" at bounding box center [706, 87] width 22 height 16
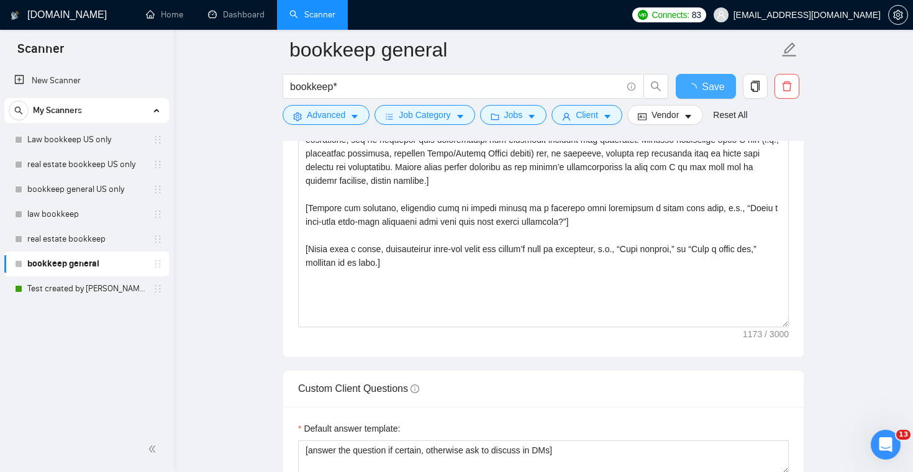
checkbox input "true"
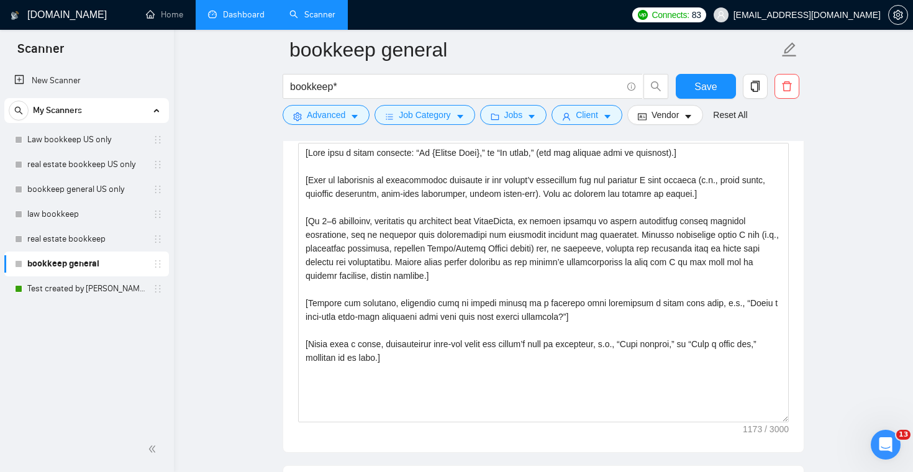
click at [255, 20] on link "Dashboard" at bounding box center [236, 14] width 57 height 11
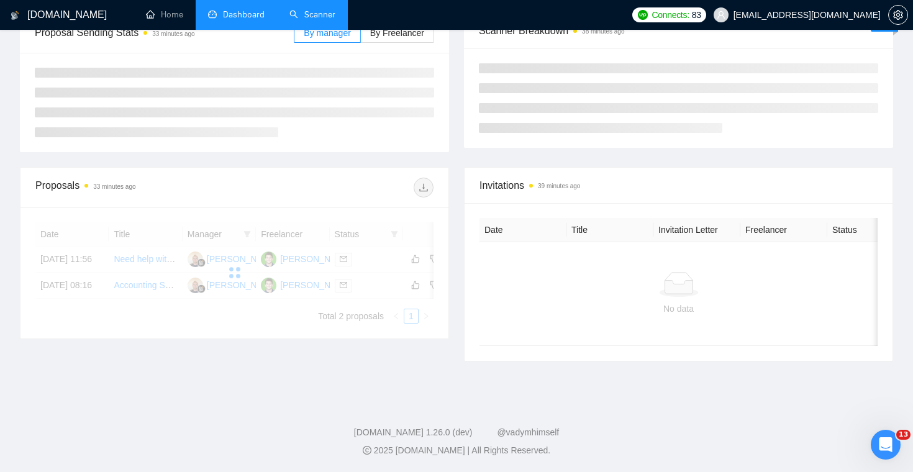
scroll to position [221, 0]
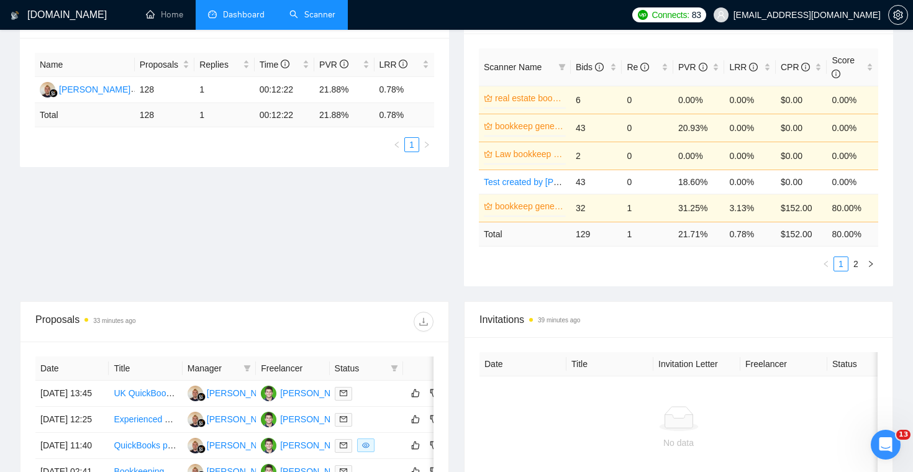
click at [312, 28] on li "Scanner" at bounding box center [312, 15] width 71 height 30
click at [319, 28] on li "Scanner" at bounding box center [312, 15] width 71 height 30
click at [326, 20] on link "Scanner" at bounding box center [312, 14] width 46 height 11
